Goal: Find contact information: Find contact information

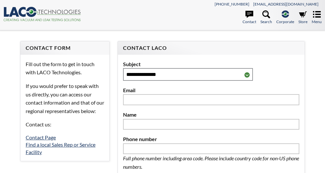
select select "Language Translate Widget"
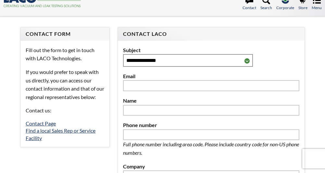
scroll to position [33, 0]
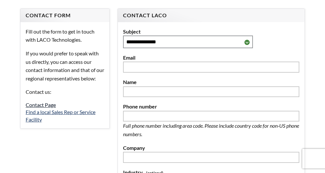
click at [33, 108] on link "Contact Page" at bounding box center [41, 104] width 30 height 6
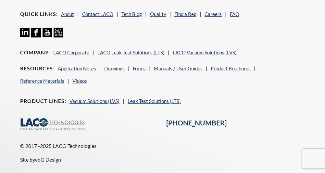
scroll to position [358, 0]
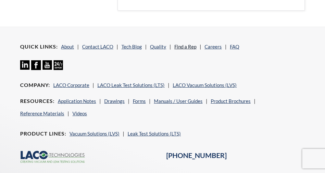
click at [185, 45] on link "Find a Rep" at bounding box center [186, 47] width 22 height 6
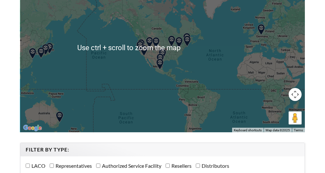
scroll to position [98, 0]
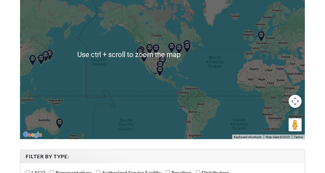
click at [148, 59] on img at bounding box center [143, 57] width 11 height 11
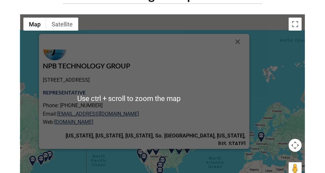
scroll to position [33, 0]
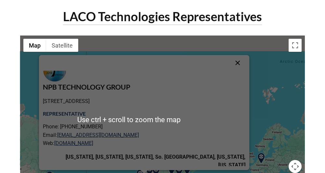
click at [230, 62] on button "Close" at bounding box center [238, 63] width 16 height 16
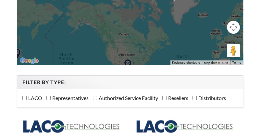
scroll to position [154, 0]
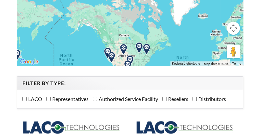
click at [109, 57] on img at bounding box center [111, 57] width 11 height 11
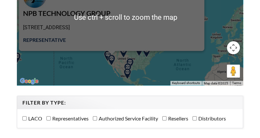
scroll to position [128, 0]
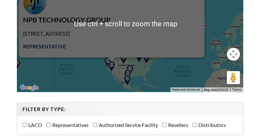
click at [66, 45] on strong "Representative" at bounding box center [44, 46] width 43 height 6
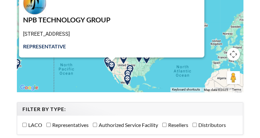
click at [66, 22] on h3 "NPB TECHNOLOGY GROUP" at bounding box center [112, 20] width 178 height 9
click at [114, 21] on h3 "NPB TECHNOLOGY GROUP" at bounding box center [112, 20] width 178 height 9
click at [96, 31] on p "1048 Irvine Ave, Newport Beach, CA 92660, USA" at bounding box center [112, 34] width 178 height 8
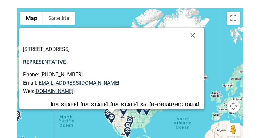
scroll to position [45, 0]
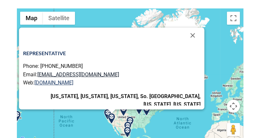
click at [83, 73] on link "sales@npbtech.com" at bounding box center [78, 75] width 82 height 6
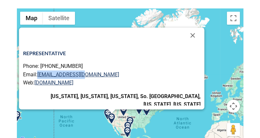
drag, startPoint x: 115, startPoint y: 72, endPoint x: 62, endPoint y: 75, distance: 53.1
click at [62, 75] on p "Phone: 949-945-3316 Email: sales@npbtech.com Web: www.npbtech.com" at bounding box center [112, 74] width 178 height 25
copy link "sales@npbtech.com"
